Goal: Information Seeking & Learning: Learn about a topic

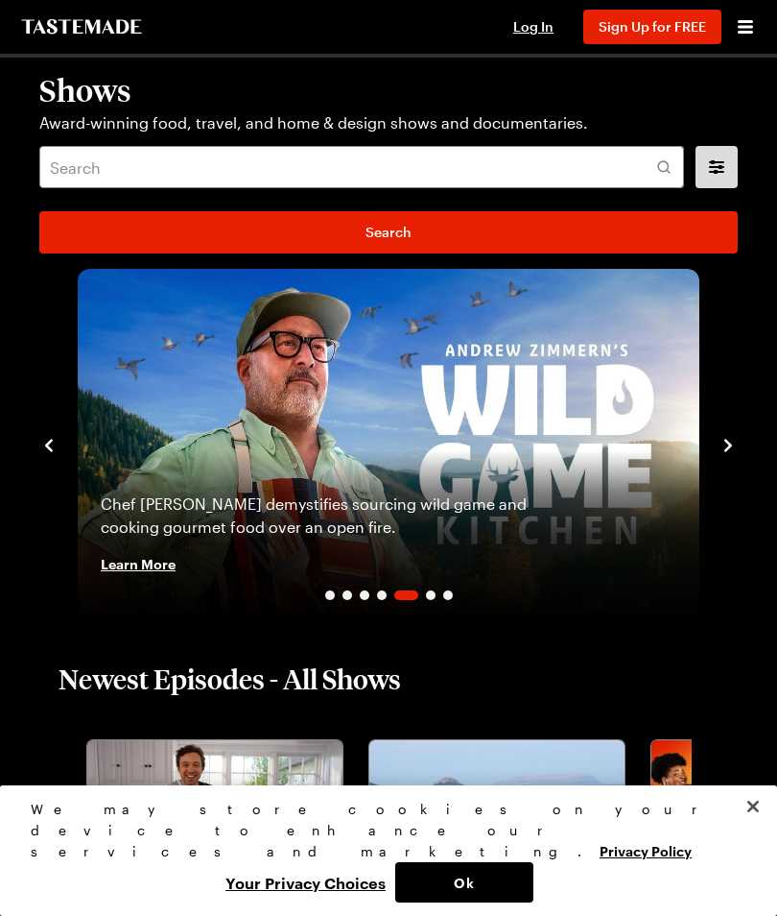
click at [748, 27] on icon "Open menu" at bounding box center [745, 26] width 15 height 13
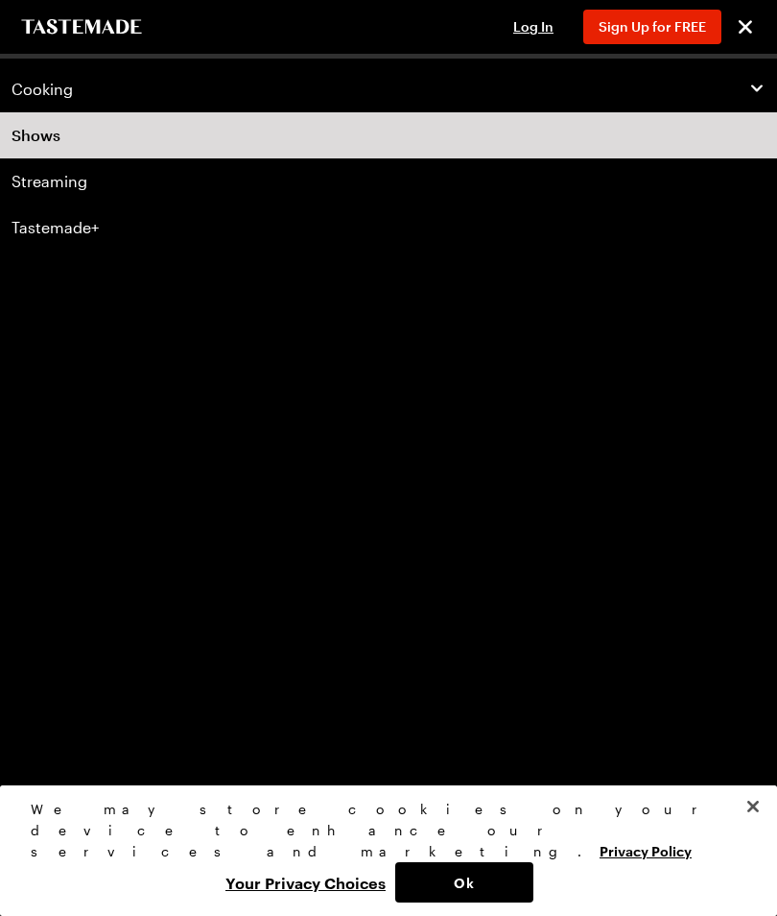
click at [751, 86] on icon "button" at bounding box center [757, 88] width 17 height 17
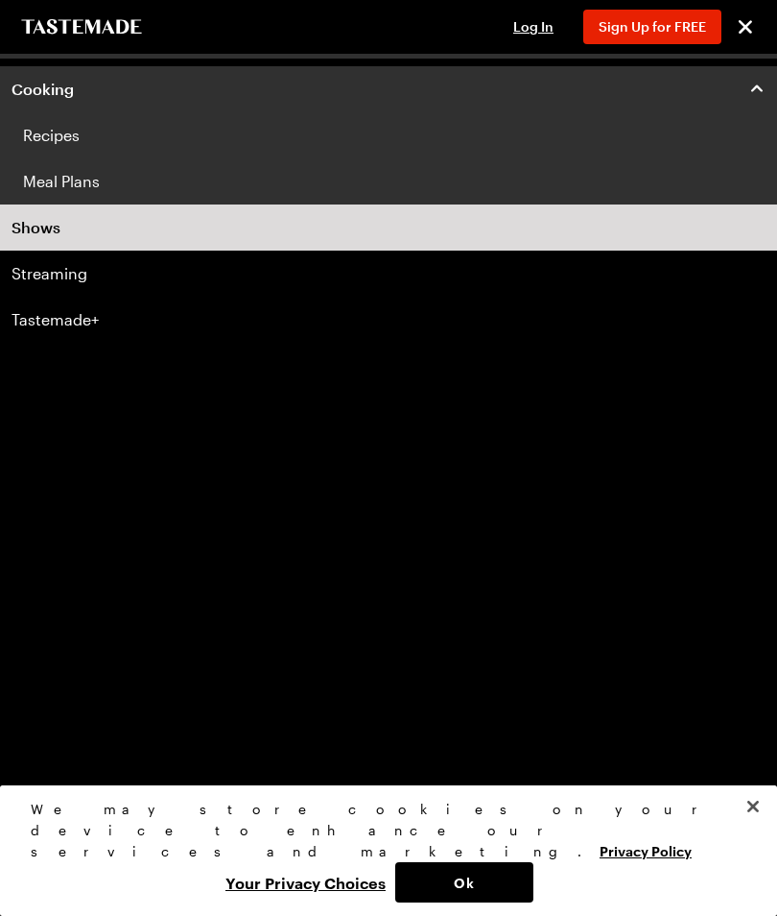
click at [54, 138] on link "Recipes" at bounding box center [388, 135] width 777 height 46
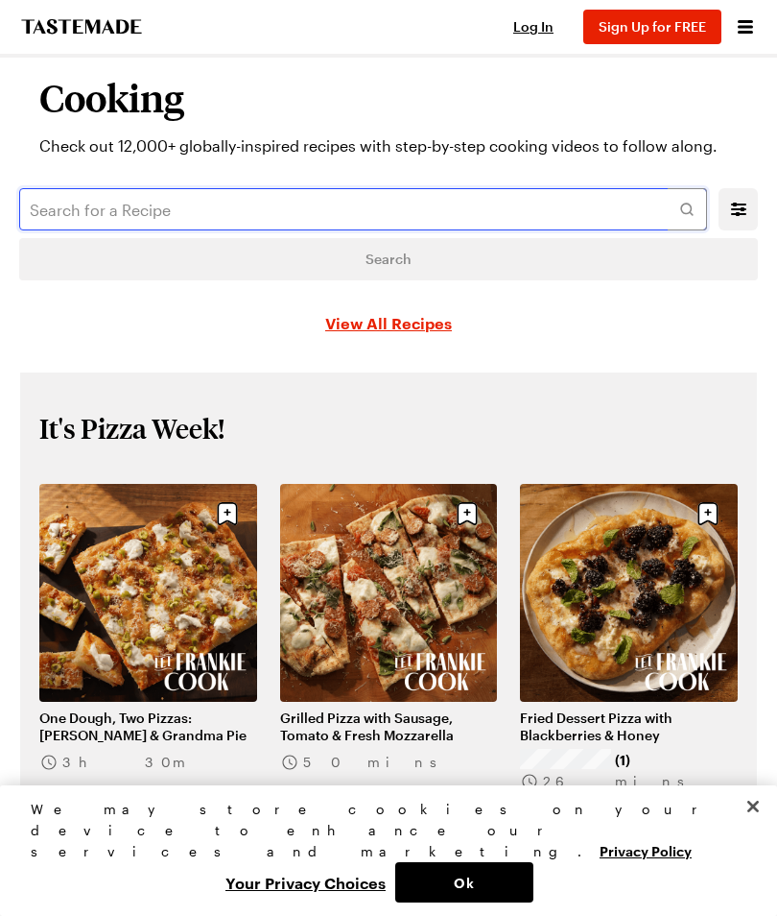
click at [157, 203] on input "text" at bounding box center [363, 209] width 688 height 42
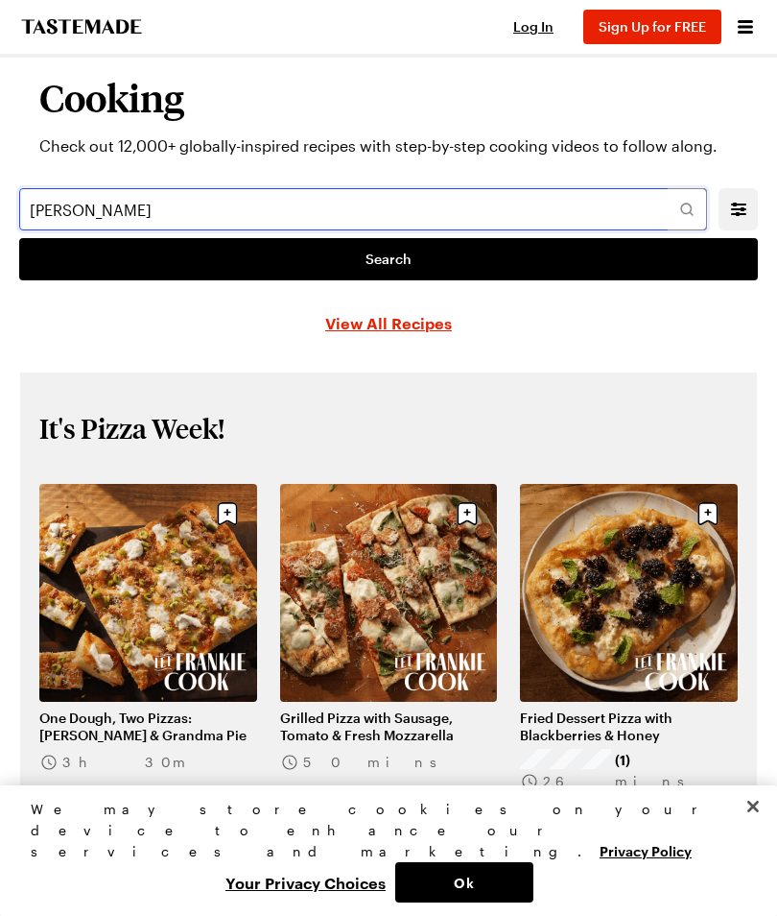
type input "[PERSON_NAME]"
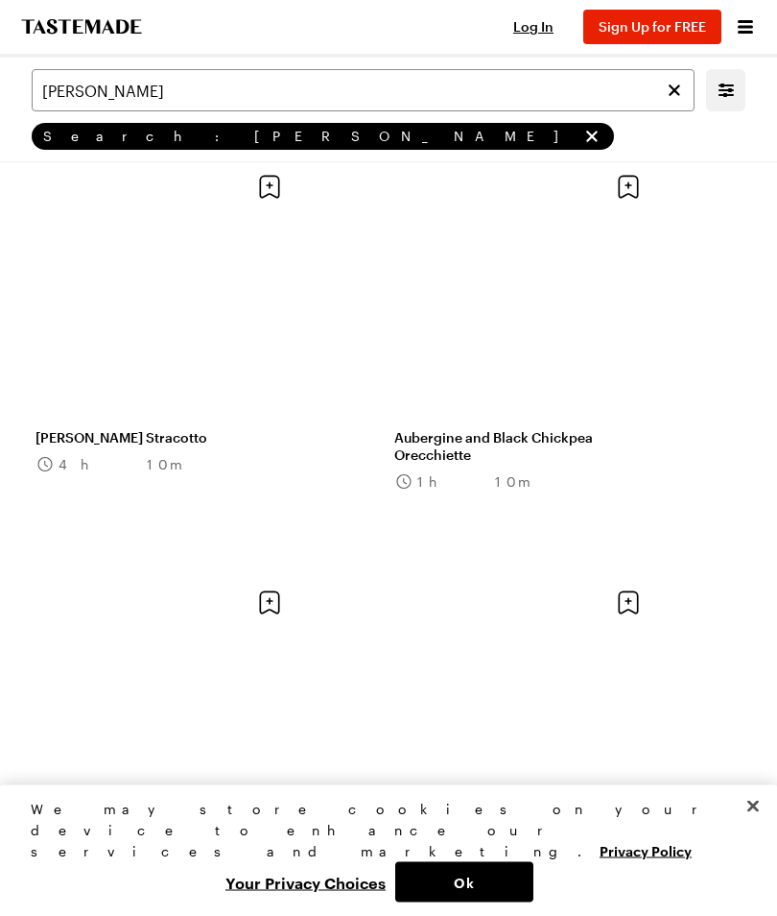
scroll to position [1388, 0]
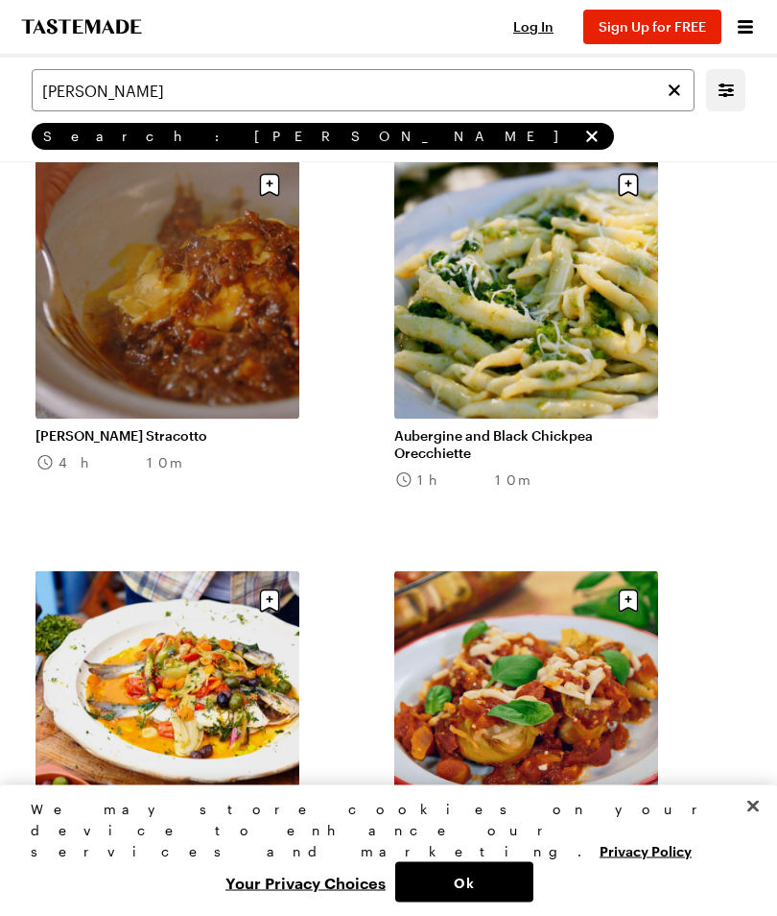
click at [141, 438] on link "[PERSON_NAME] Stracotto" at bounding box center [168, 435] width 264 height 17
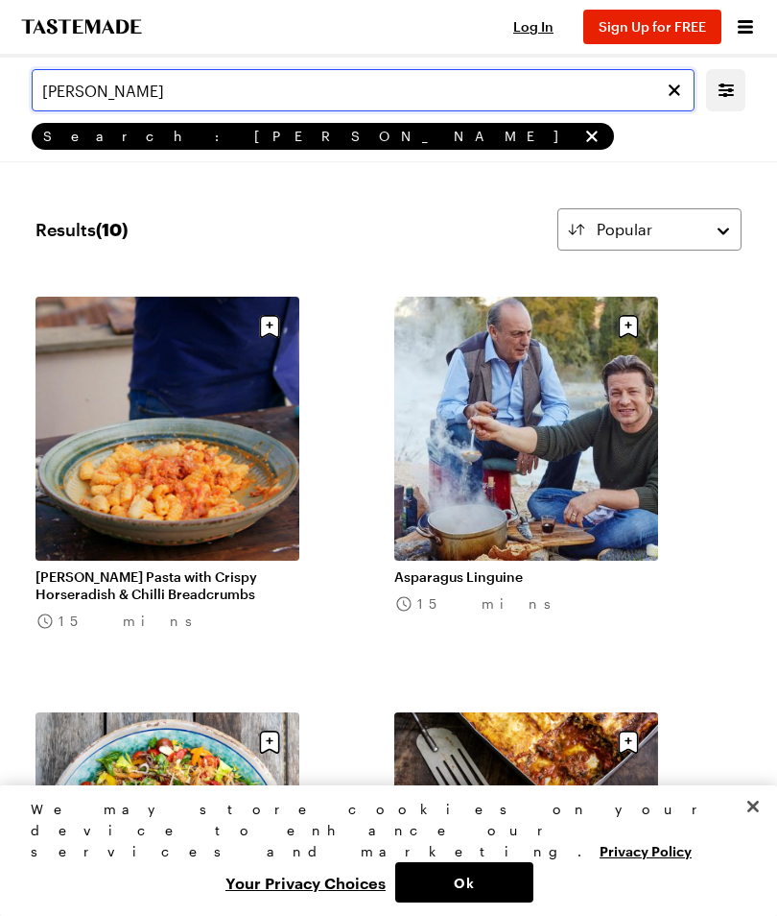
click at [198, 88] on input "[PERSON_NAME]" at bounding box center [363, 90] width 663 height 42
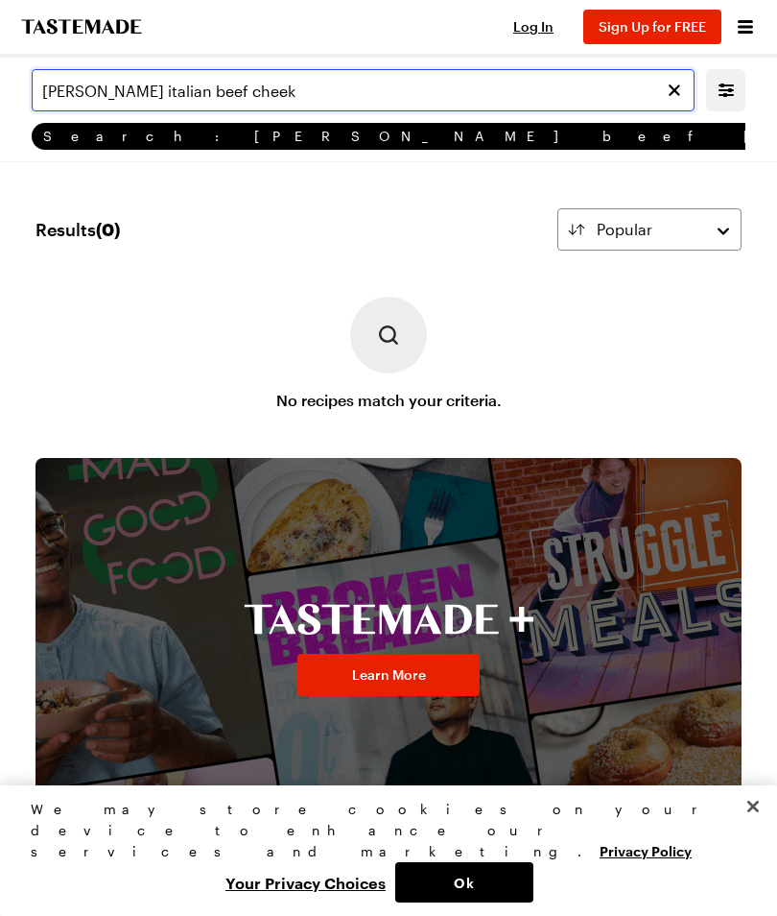
click at [47, 87] on input "[PERSON_NAME] italian beef cheek" at bounding box center [363, 90] width 663 height 42
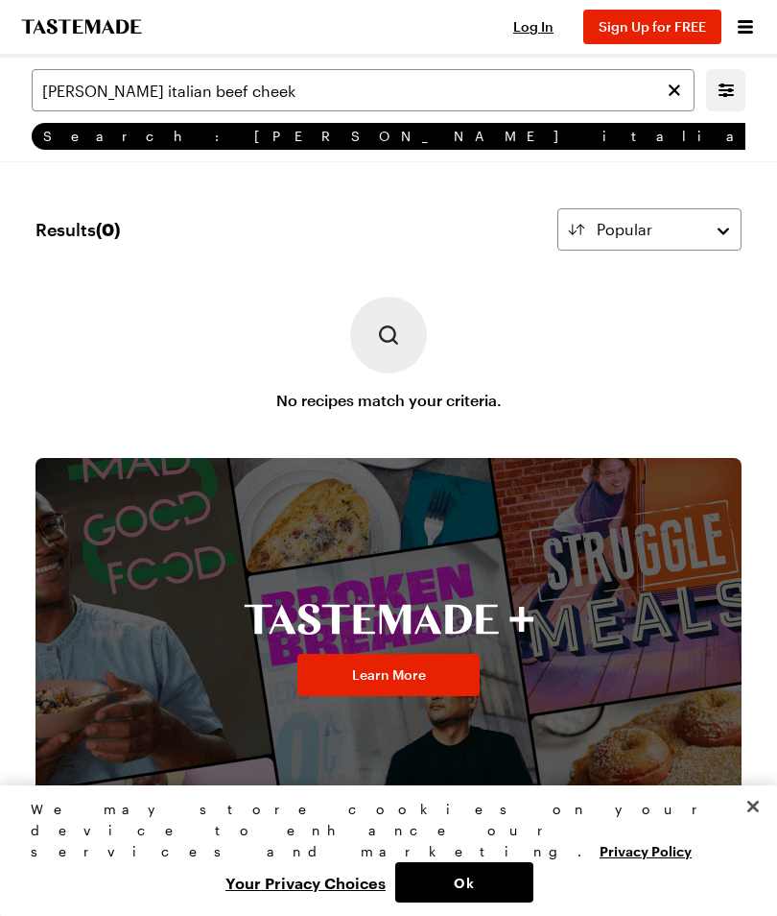
click at [749, 827] on button "Close" at bounding box center [753, 806] width 42 height 42
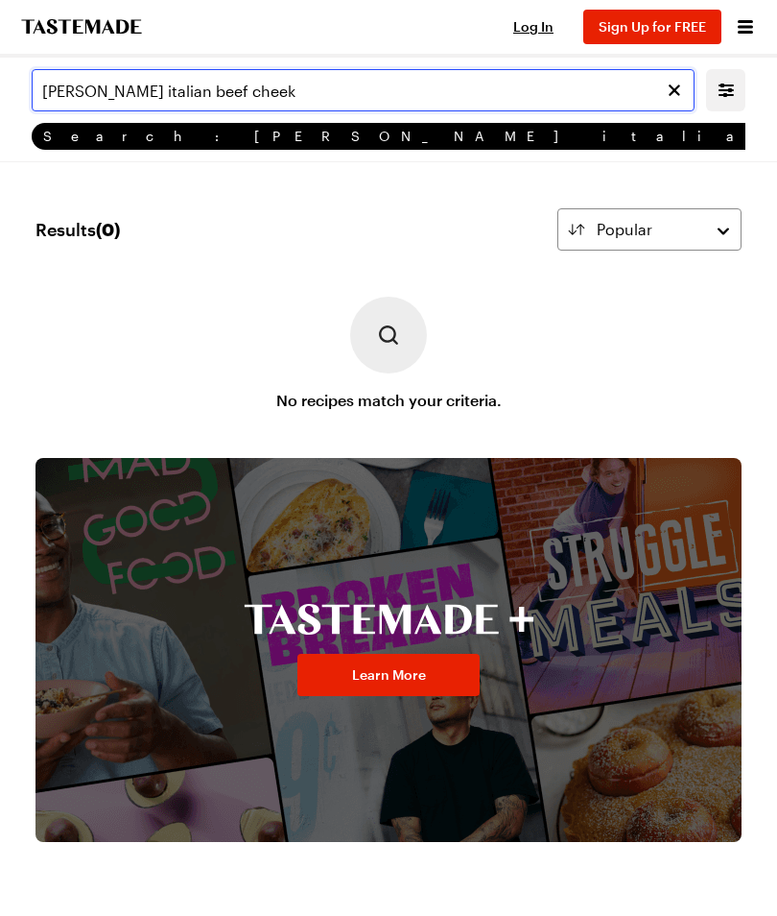
click at [309, 93] on input "[PERSON_NAME] italian beef cheek" at bounding box center [363, 90] width 663 height 42
click at [511, 84] on input "[PERSON_NAME] italian beef" at bounding box center [363, 90] width 663 height 42
click at [215, 93] on input "[PERSON_NAME] italia" at bounding box center [363, 90] width 663 height 42
click at [81, 100] on input "[PERSON_NAME] Italian" at bounding box center [363, 90] width 663 height 42
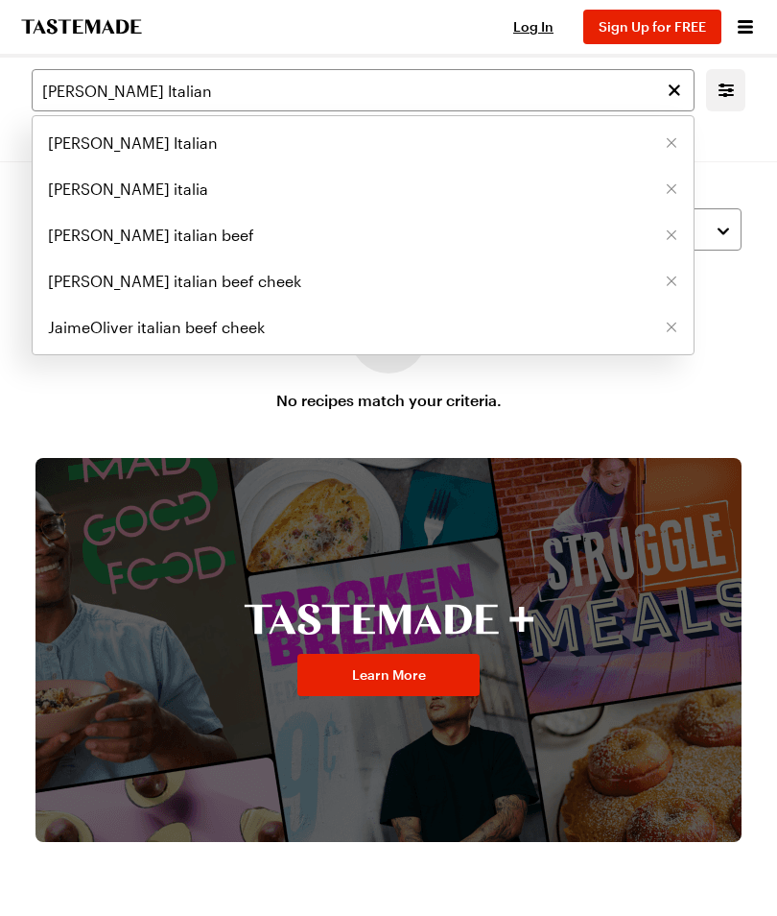
click at [146, 139] on span "[PERSON_NAME] Italian" at bounding box center [133, 142] width 170 height 23
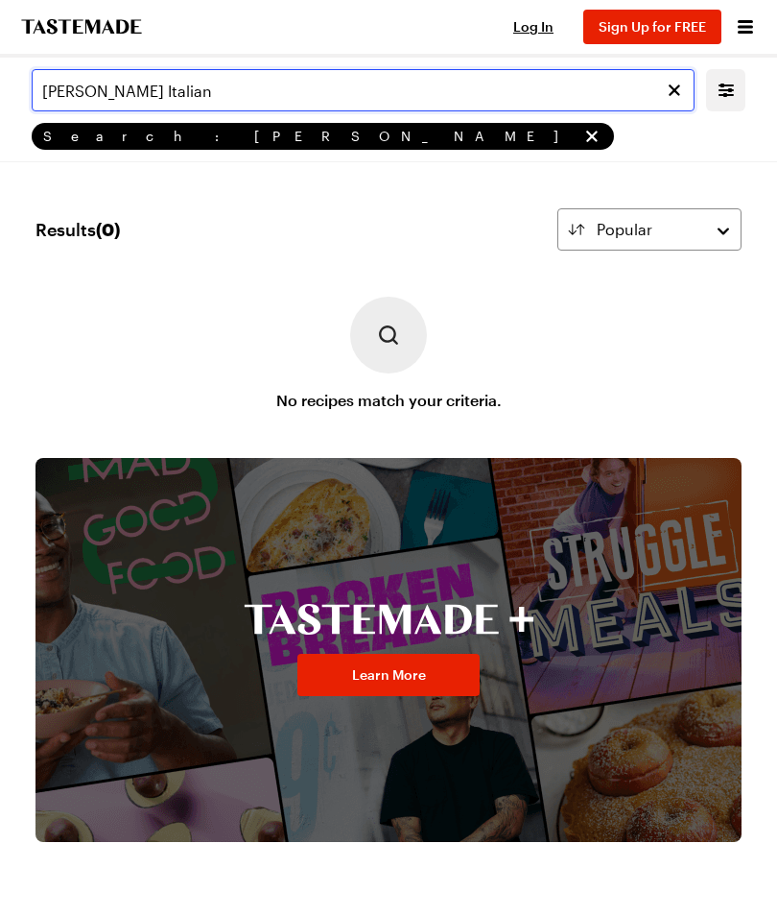
click at [218, 83] on input "[PERSON_NAME] Italian" at bounding box center [363, 90] width 663 height 42
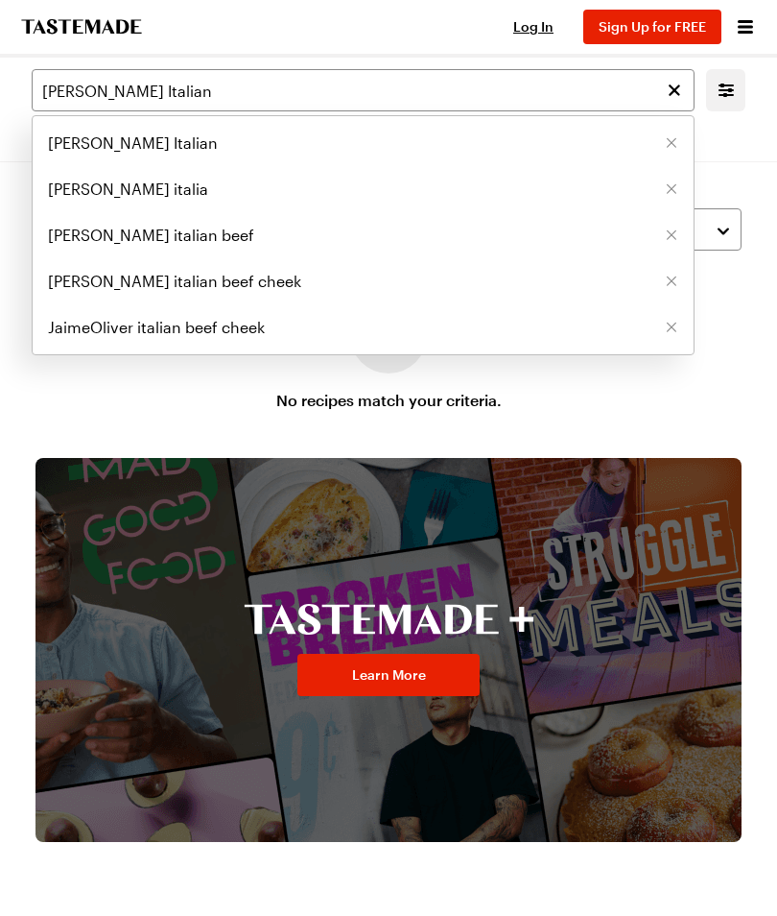
click at [187, 225] on span "[PERSON_NAME] italian beef" at bounding box center [151, 235] width 206 height 23
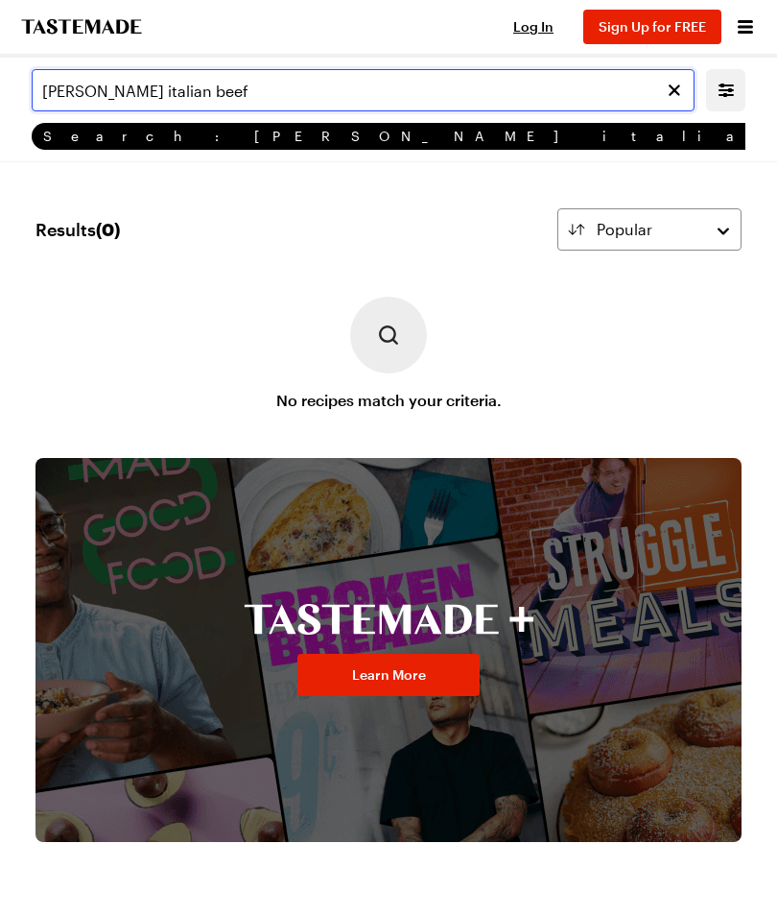
click at [90, 94] on input "[PERSON_NAME] italian beef" at bounding box center [363, 90] width 663 height 42
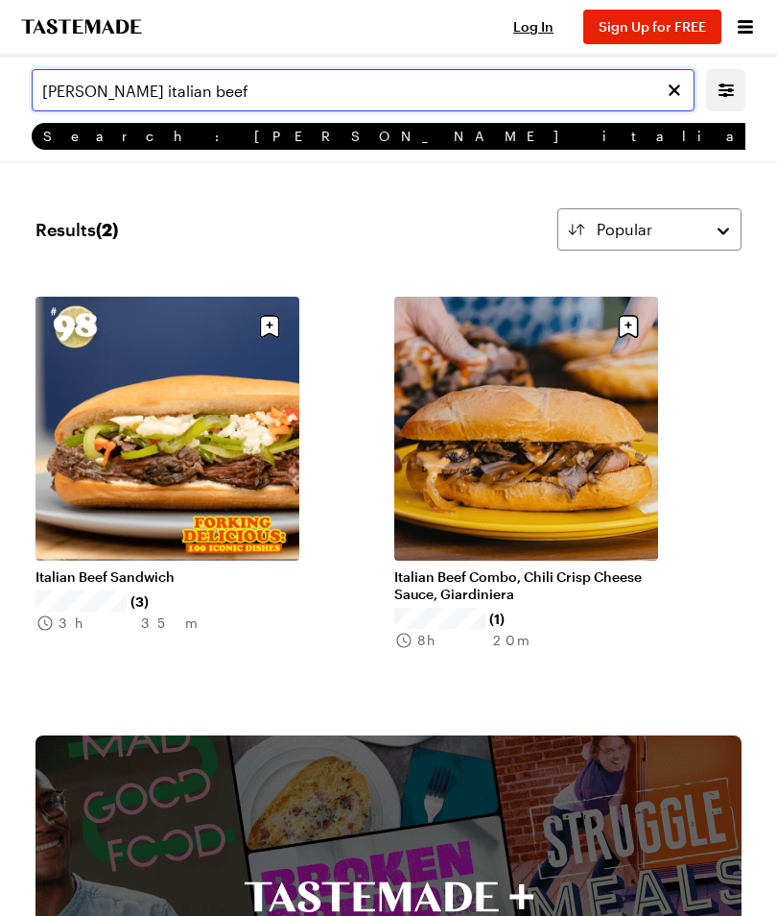
click at [537, 79] on input "[PERSON_NAME] italian beef" at bounding box center [363, 90] width 663 height 42
click at [530, 90] on input "[PERSON_NAME] italian beef" at bounding box center [363, 90] width 663 height 42
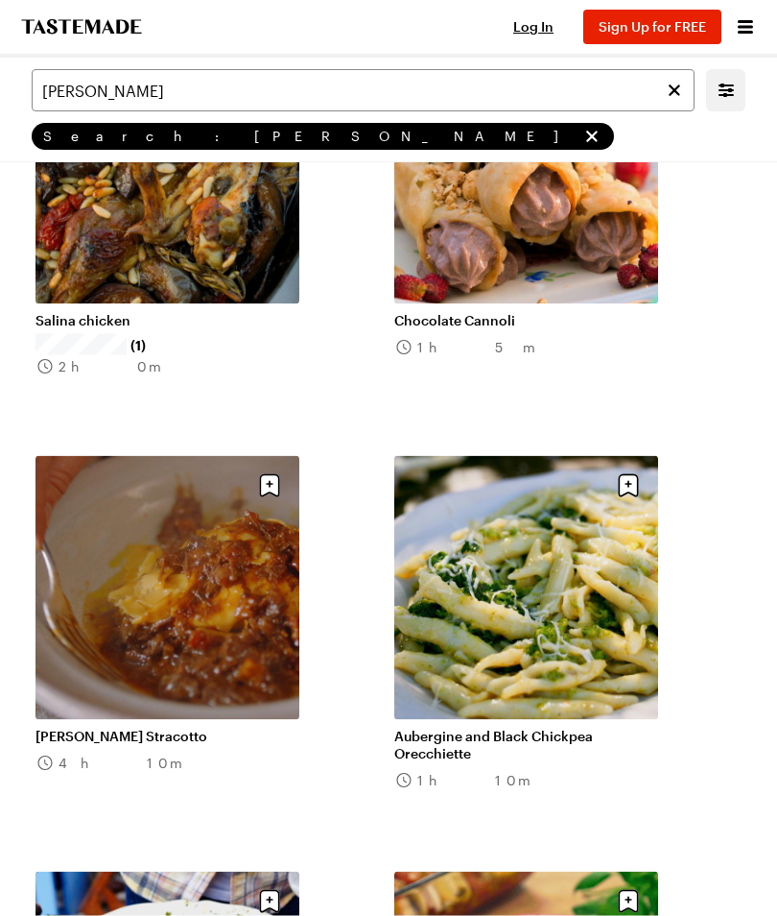
scroll to position [1091, 0]
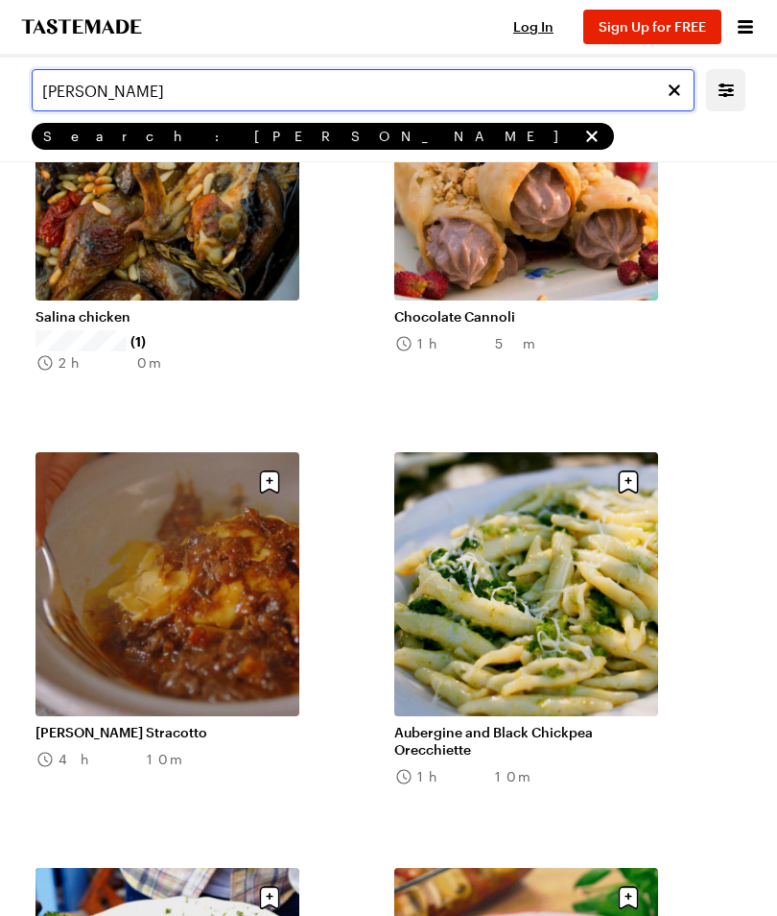
type input "[PERSON_NAME]"
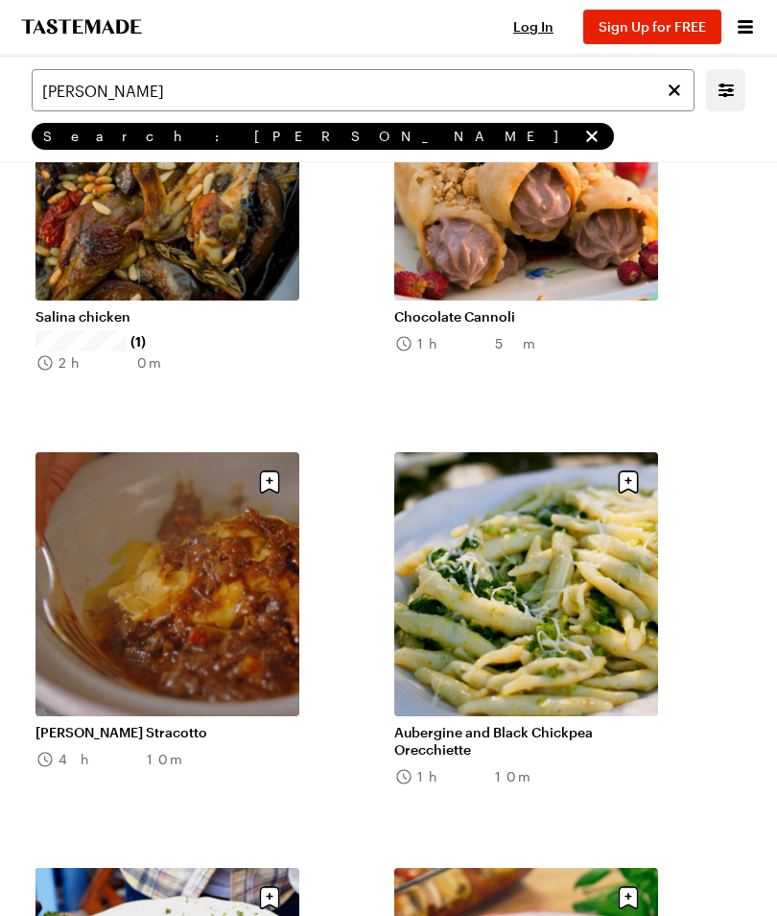
click at [235, 724] on link "[PERSON_NAME] Stracotto" at bounding box center [168, 732] width 264 height 17
